Goal: Information Seeking & Learning: Learn about a topic

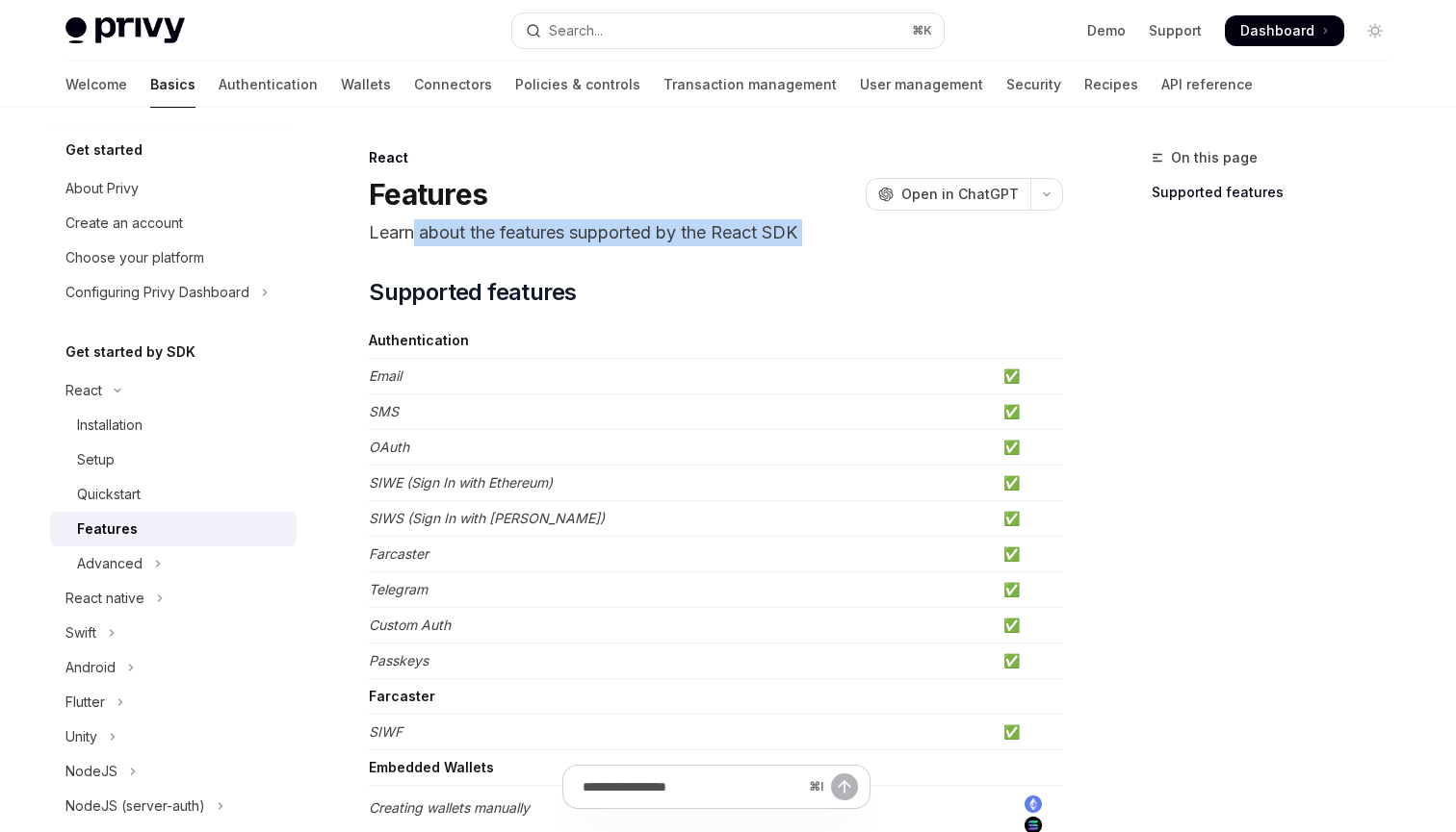
drag, startPoint x: 416, startPoint y: 225, endPoint x: 832, endPoint y: 247, distance: 416.6
click at [340, 89] on link "Wallets" at bounding box center [365, 84] width 50 height 46
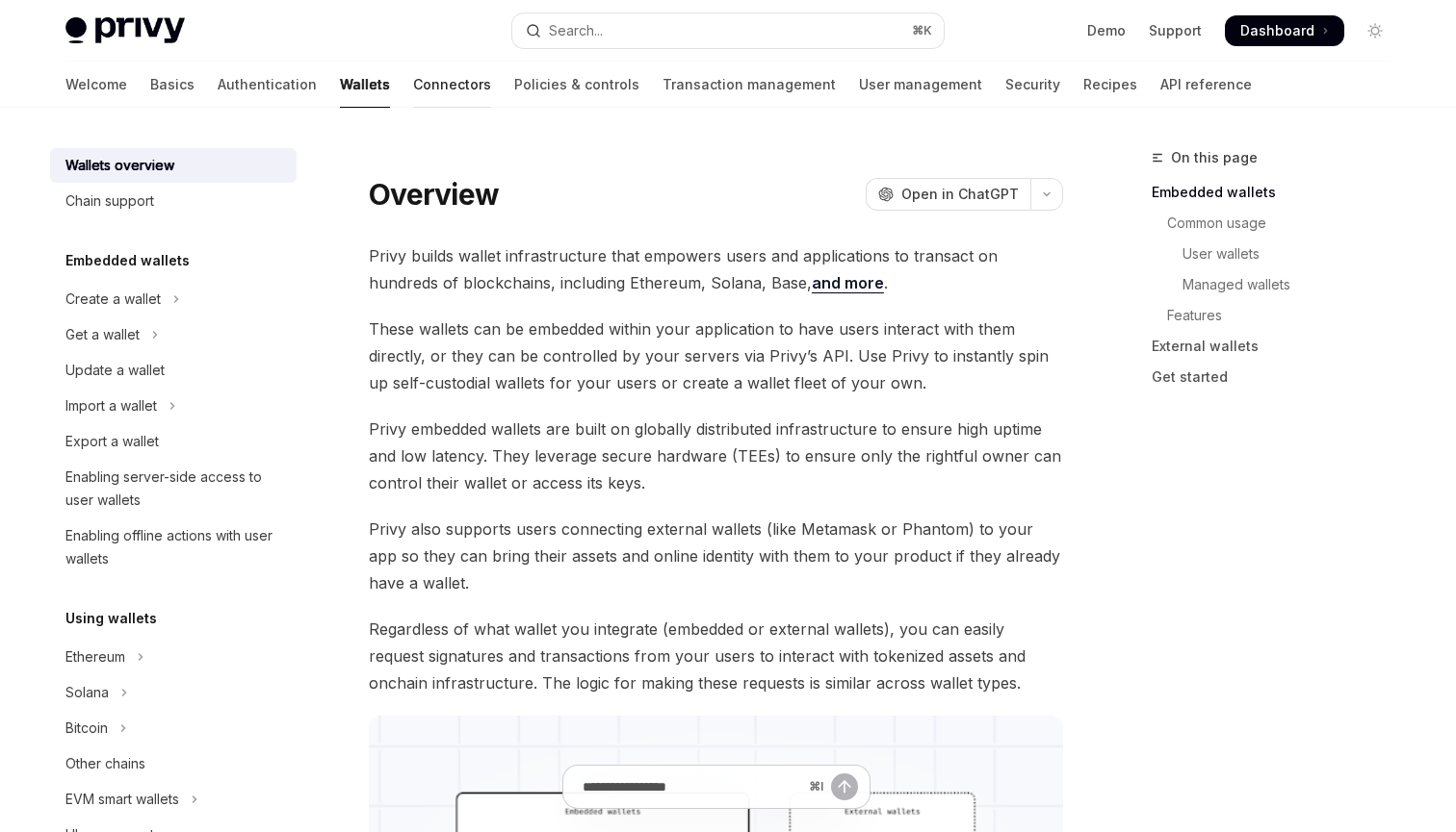
click at [413, 85] on link "Connectors" at bounding box center [451, 84] width 78 height 46
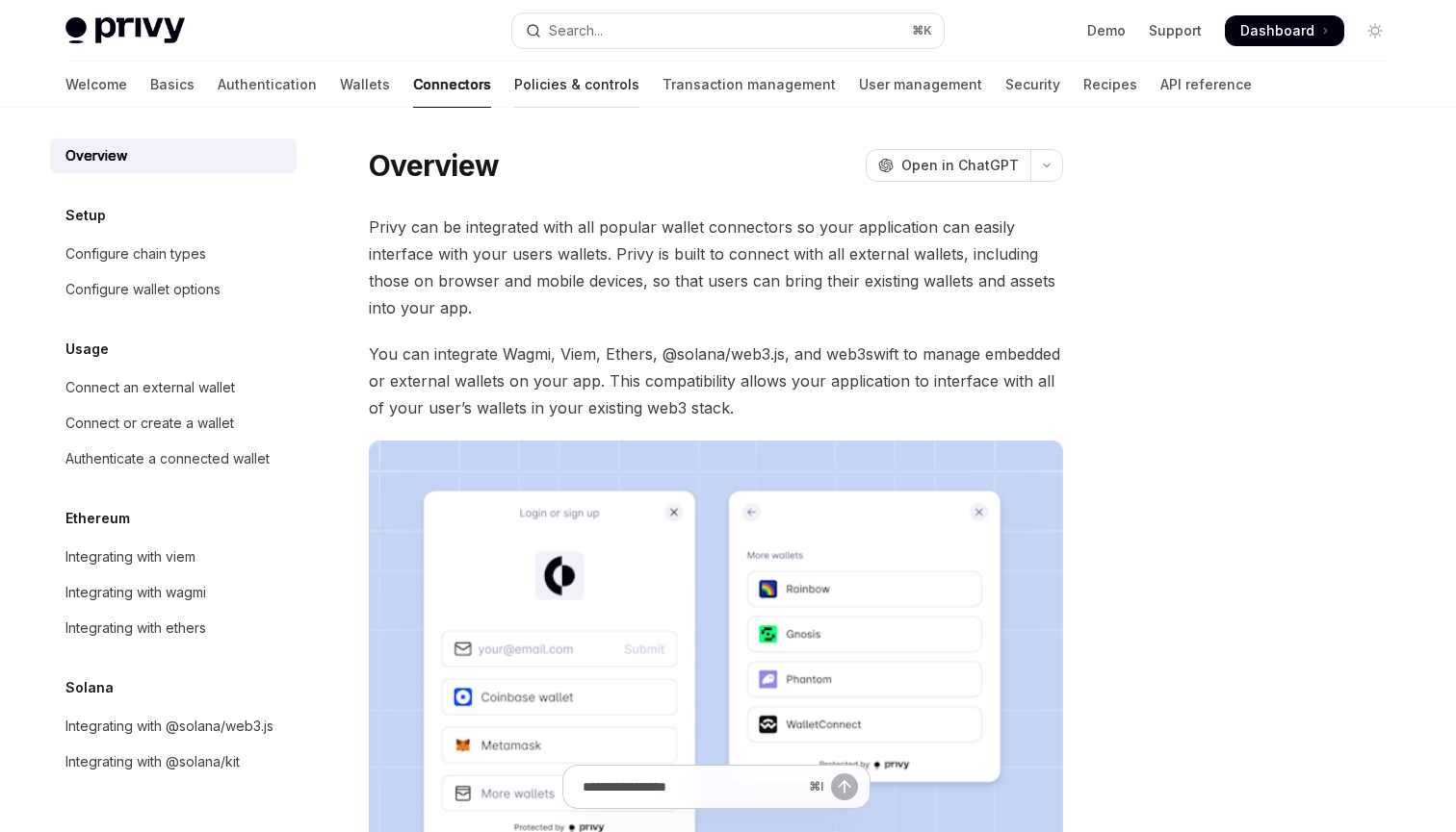
click at [514, 86] on link "Policies & controls" at bounding box center [576, 84] width 125 height 46
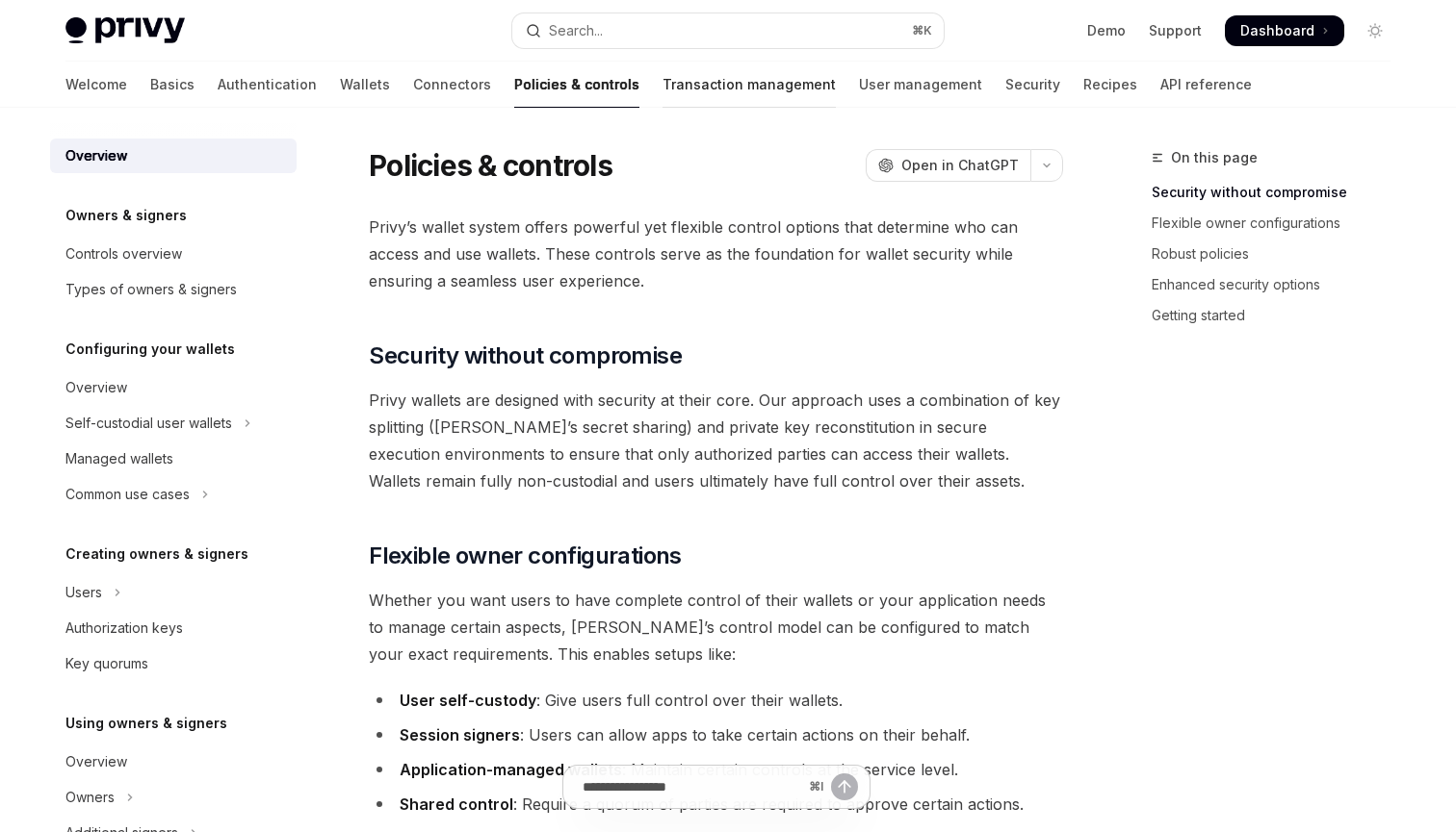
click at [662, 88] on link "Transaction management" at bounding box center [748, 84] width 173 height 46
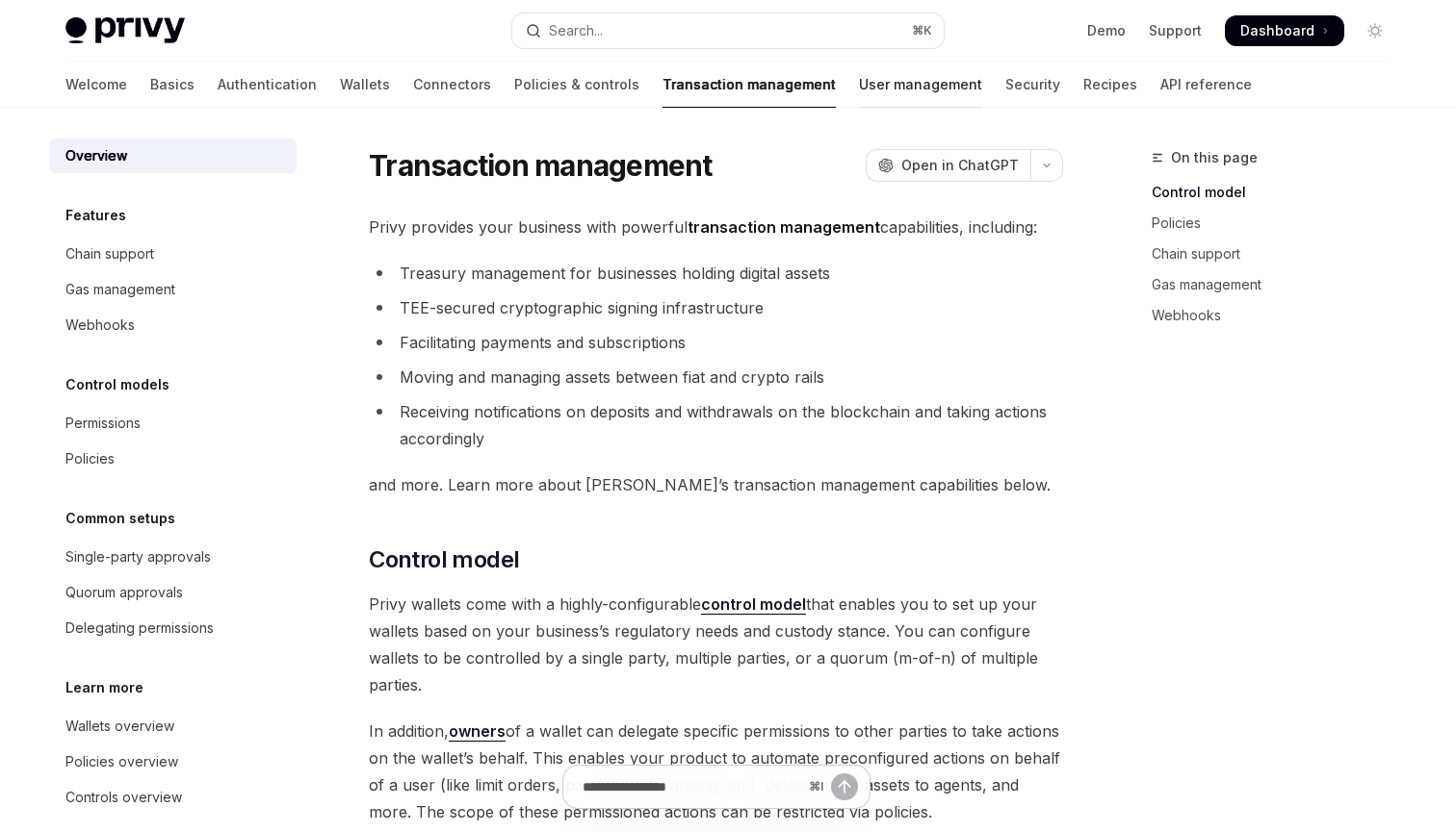
click at [859, 92] on link "User management" at bounding box center [921, 84] width 124 height 46
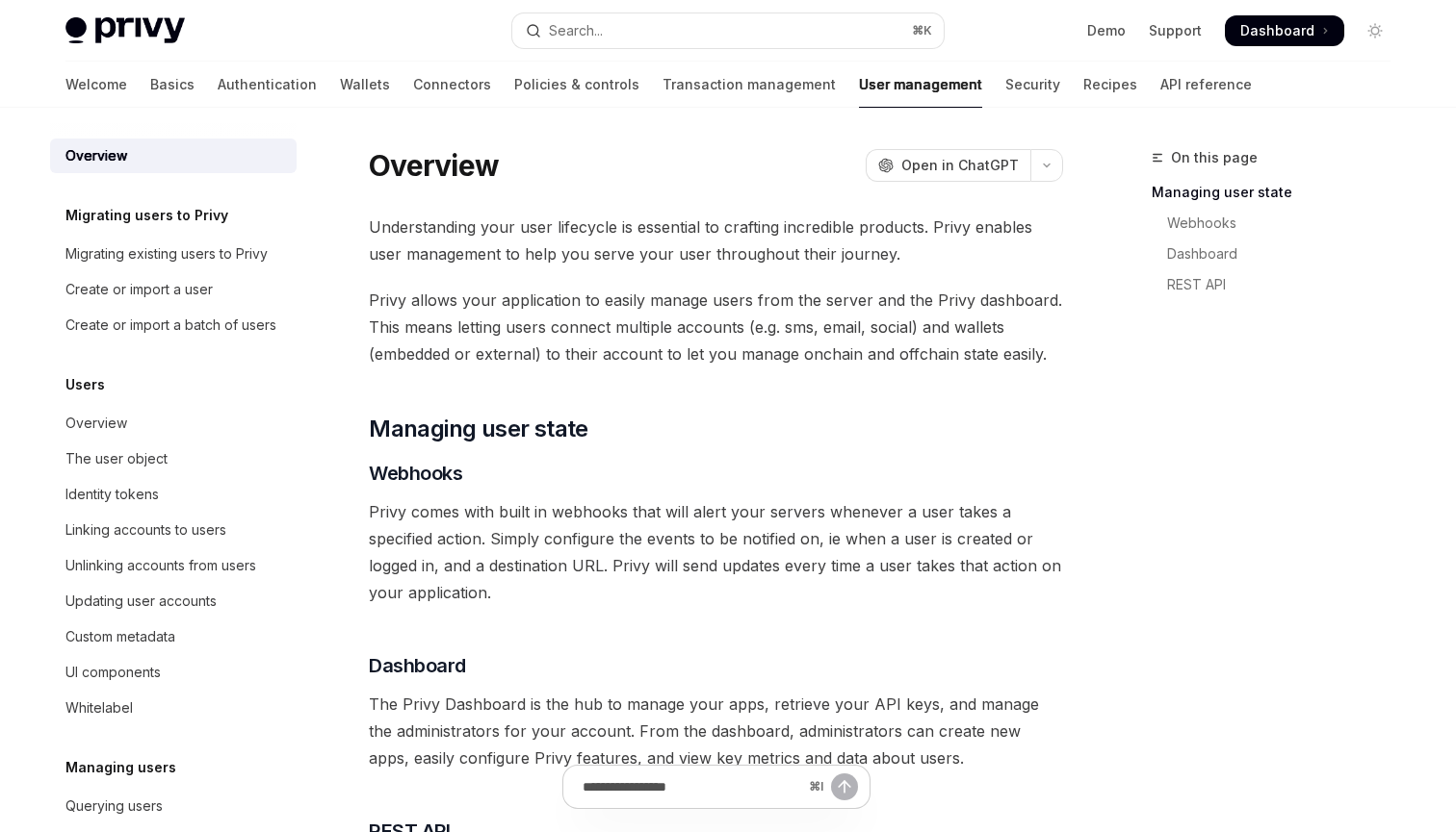
click at [950, 94] on div "Welcome Basics Authentication Wallets Connectors Policies & controls Transactio…" at bounding box center [658, 84] width 1186 height 46
click at [662, 103] on link "Transaction management" at bounding box center [748, 84] width 173 height 46
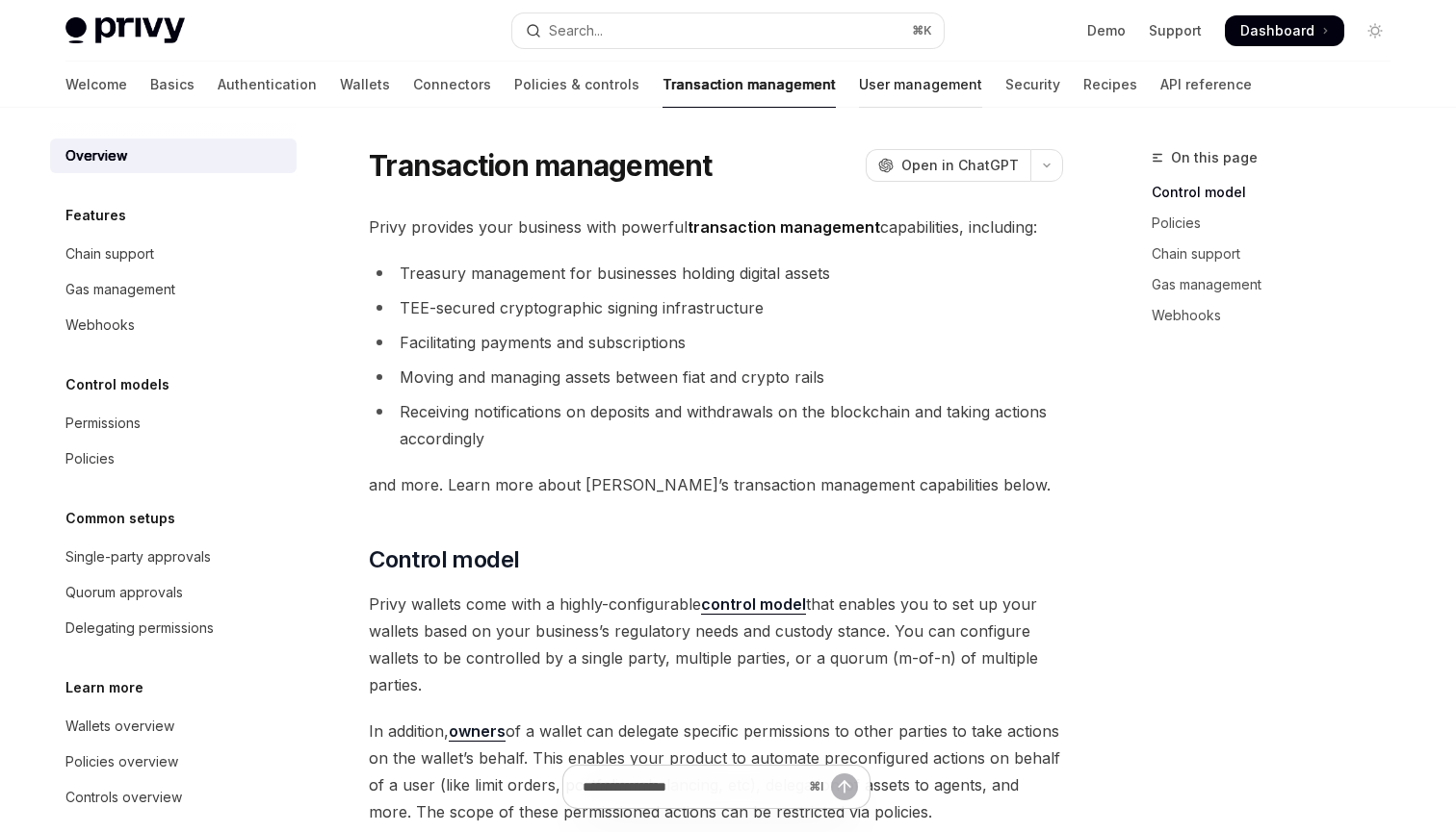
click at [859, 85] on link "User management" at bounding box center [921, 84] width 124 height 46
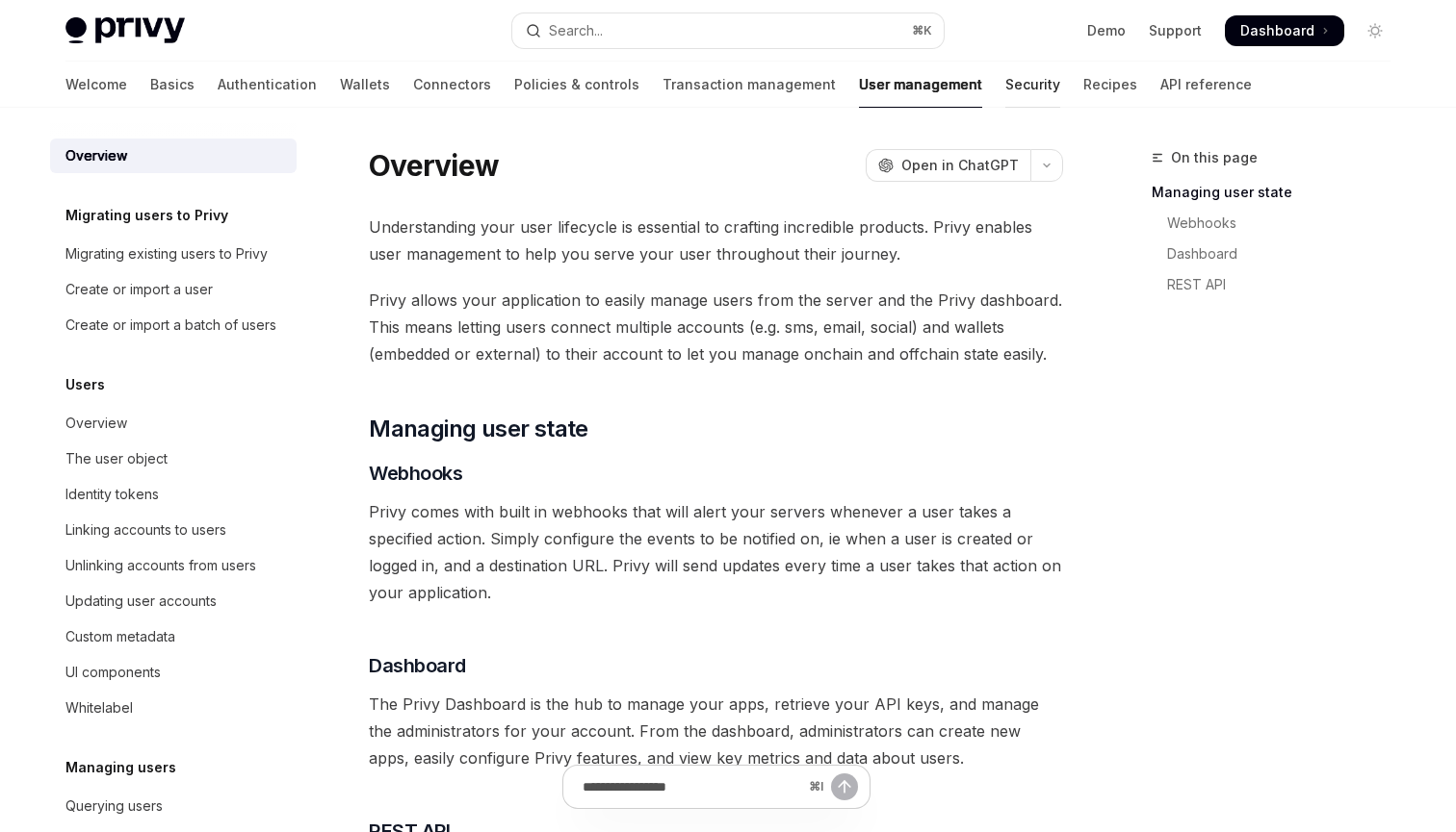
click at [1006, 87] on link "Security" at bounding box center [1032, 84] width 54 height 46
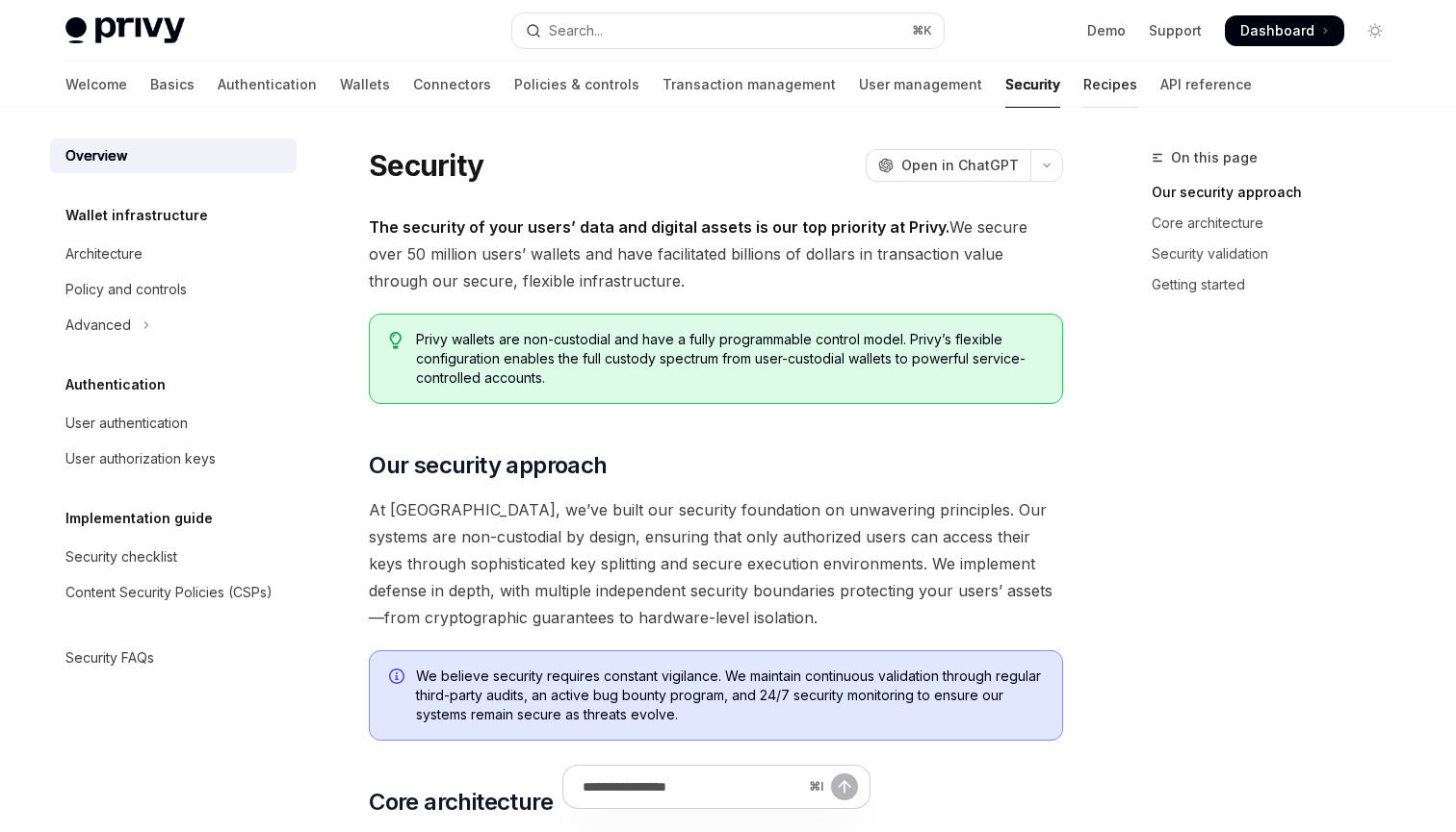
click at [1083, 88] on link "Recipes" at bounding box center [1110, 84] width 53 height 46
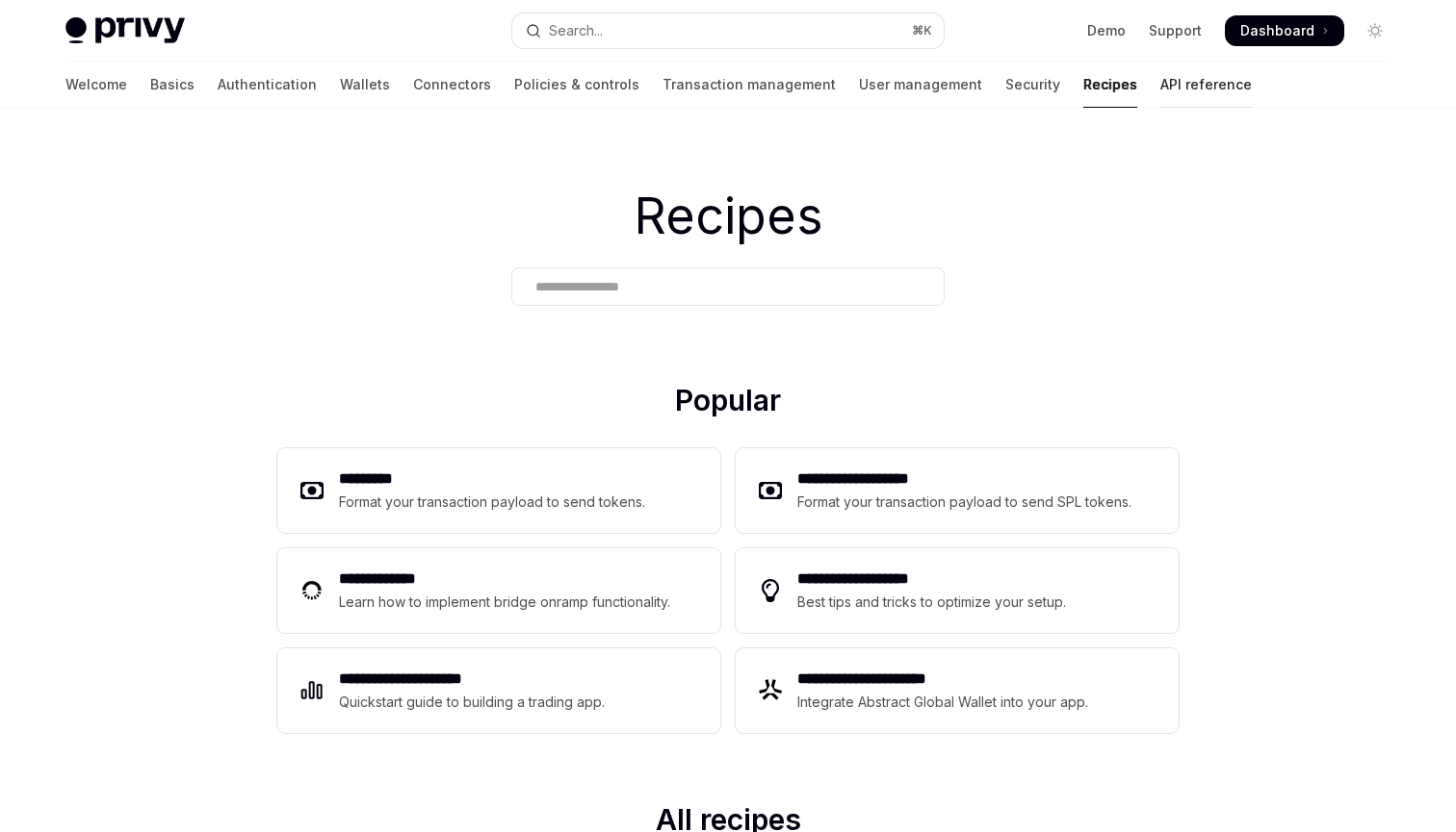
click at [1160, 88] on link "API reference" at bounding box center [1206, 84] width 91 height 46
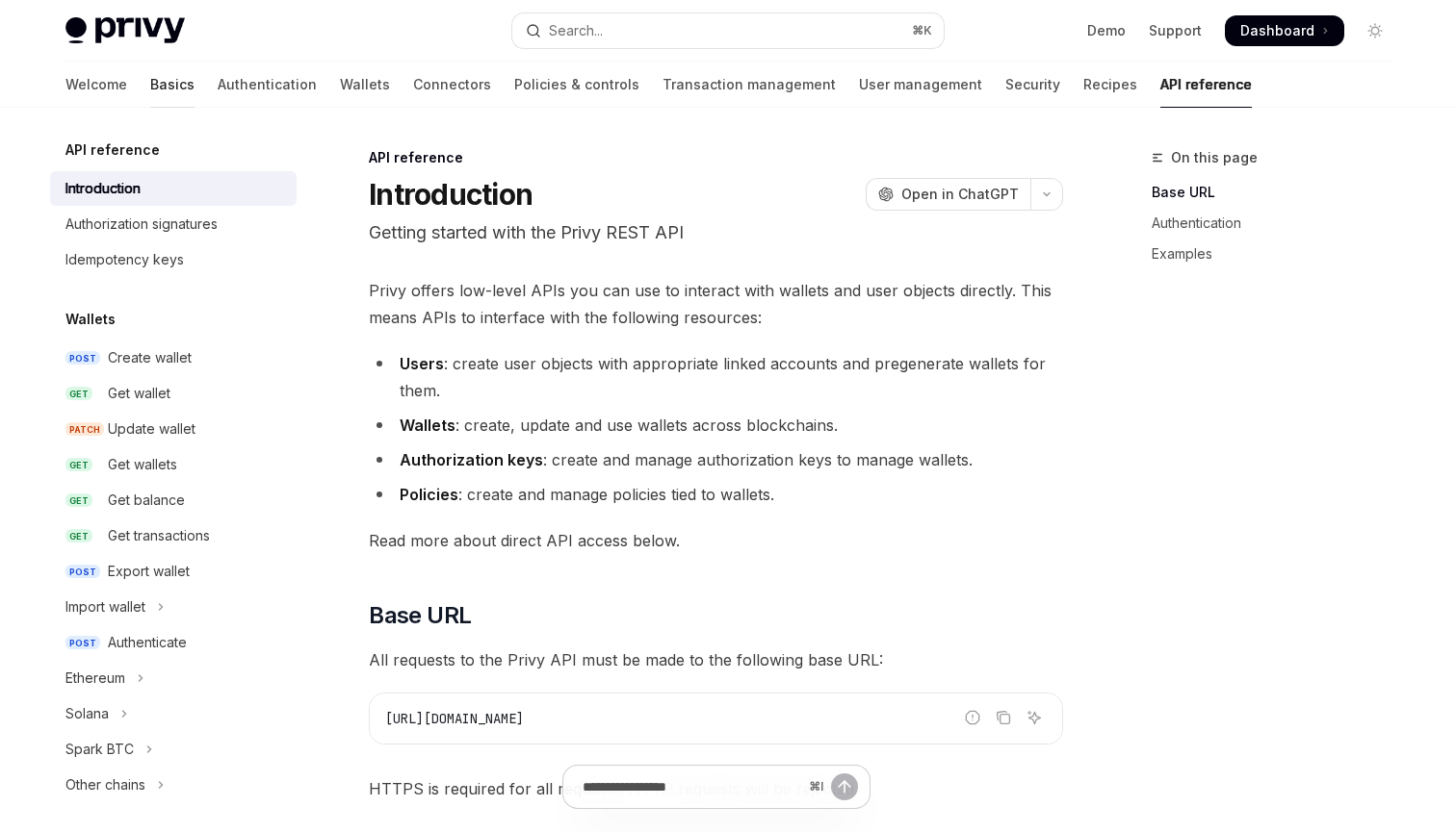
click at [150, 80] on link "Basics" at bounding box center [172, 84] width 45 height 46
type textarea "*"
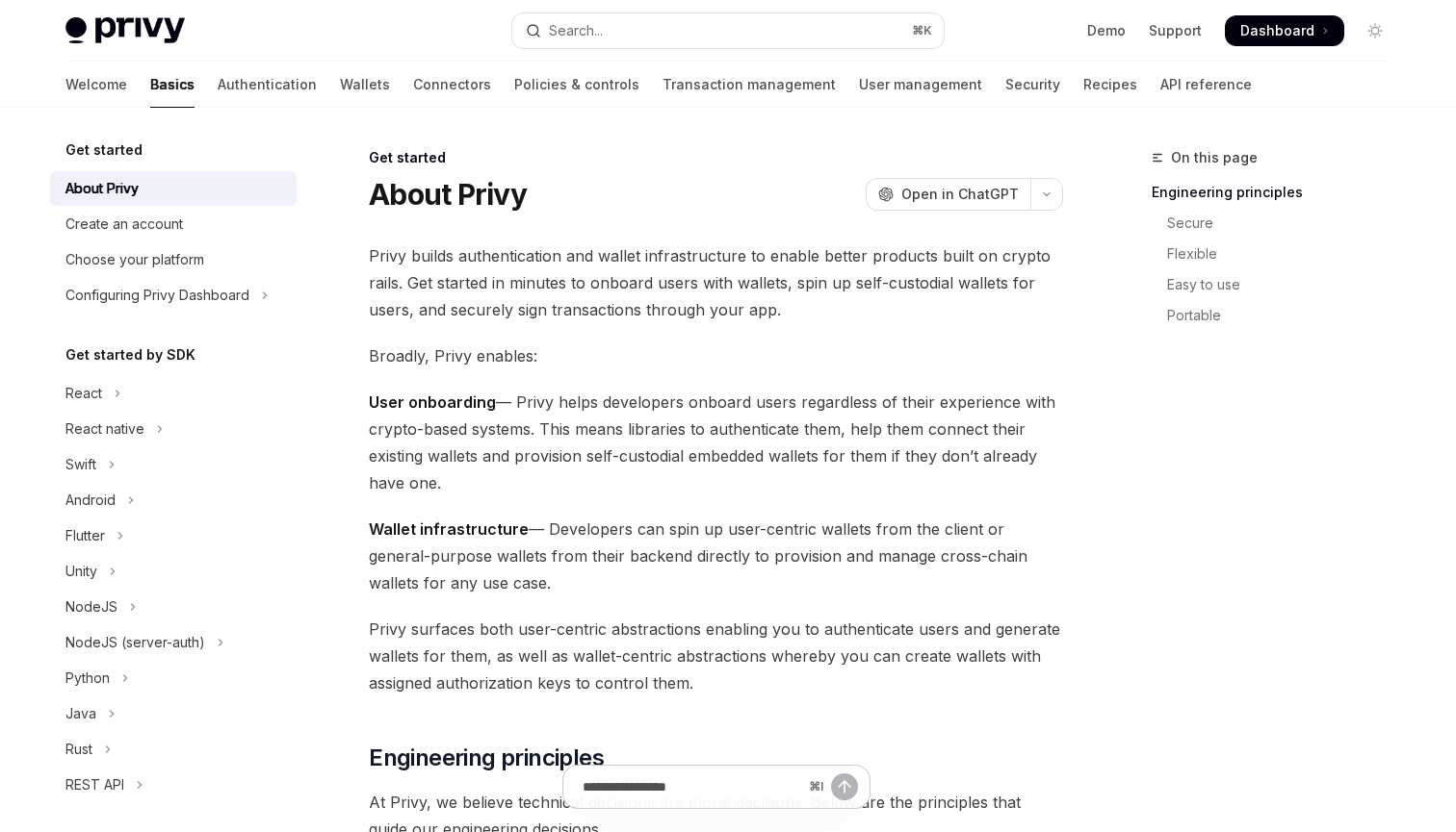
click at [606, 403] on span "User onboarding — Privy helps developers onboard users regardless of their expe…" at bounding box center [716, 442] width 694 height 108
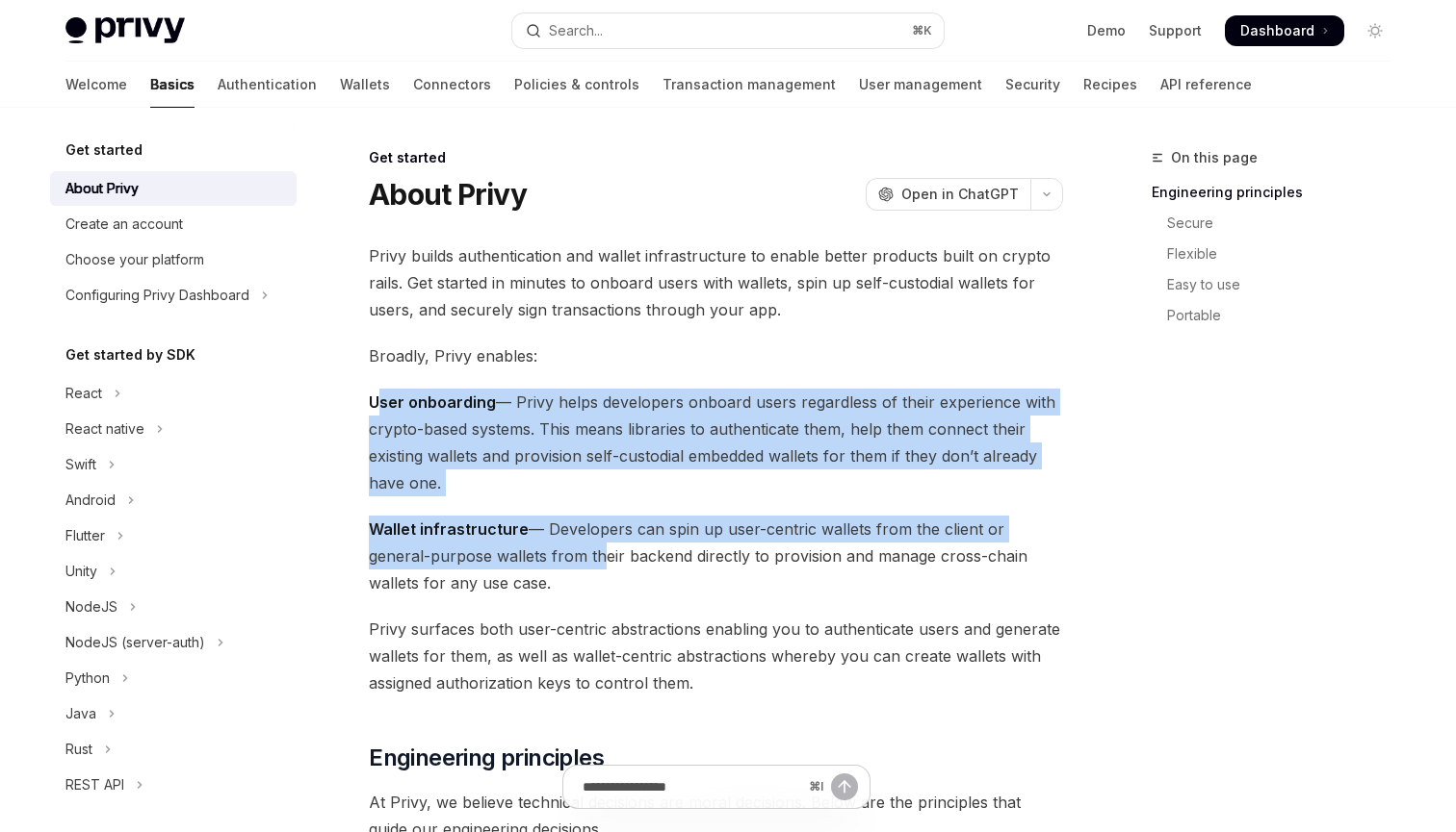
drag, startPoint x: 379, startPoint y: 399, endPoint x: 536, endPoint y: 559, distance: 224.2
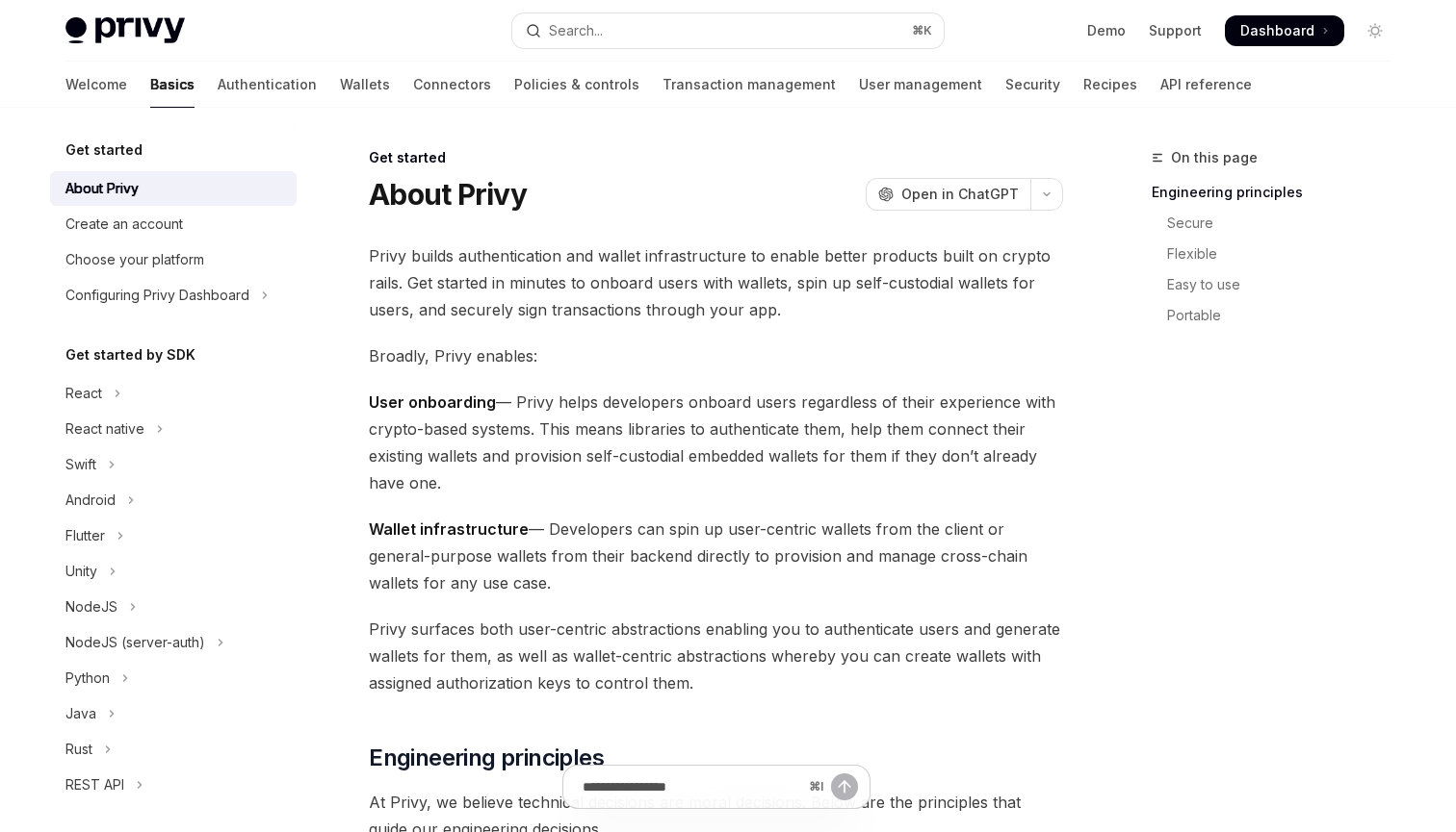
click at [551, 584] on span "Wallet infrastructure — Developers can spin up user-centric wallets from the cl…" at bounding box center [716, 556] width 694 height 81
click at [662, 87] on link "Transaction management" at bounding box center [748, 84] width 173 height 46
